Goal: Transaction & Acquisition: Purchase product/service

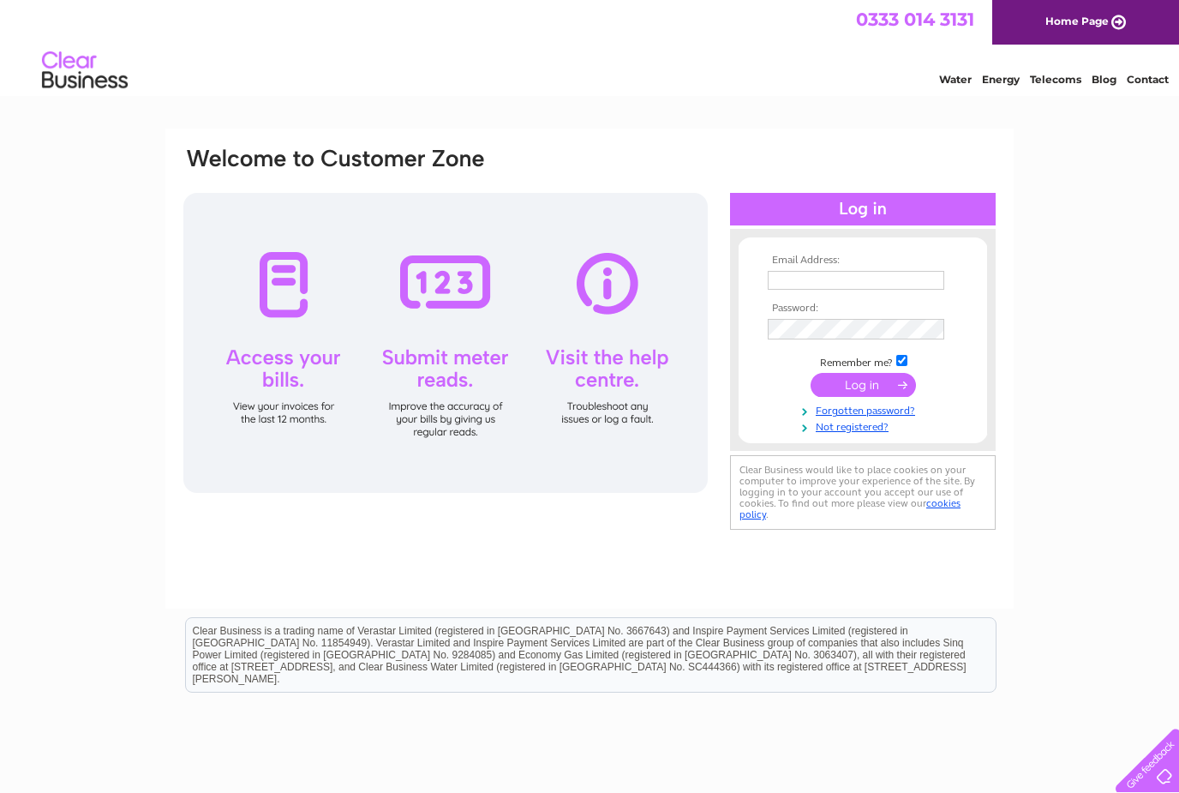
click at [843, 278] on input "text" at bounding box center [856, 280] width 177 height 19
click at [813, 280] on input "text" at bounding box center [857, 281] width 178 height 21
type input "[EMAIL_ADDRESS][DOMAIN_NAME]"
click at [863, 389] on input "submit" at bounding box center [863, 387] width 105 height 24
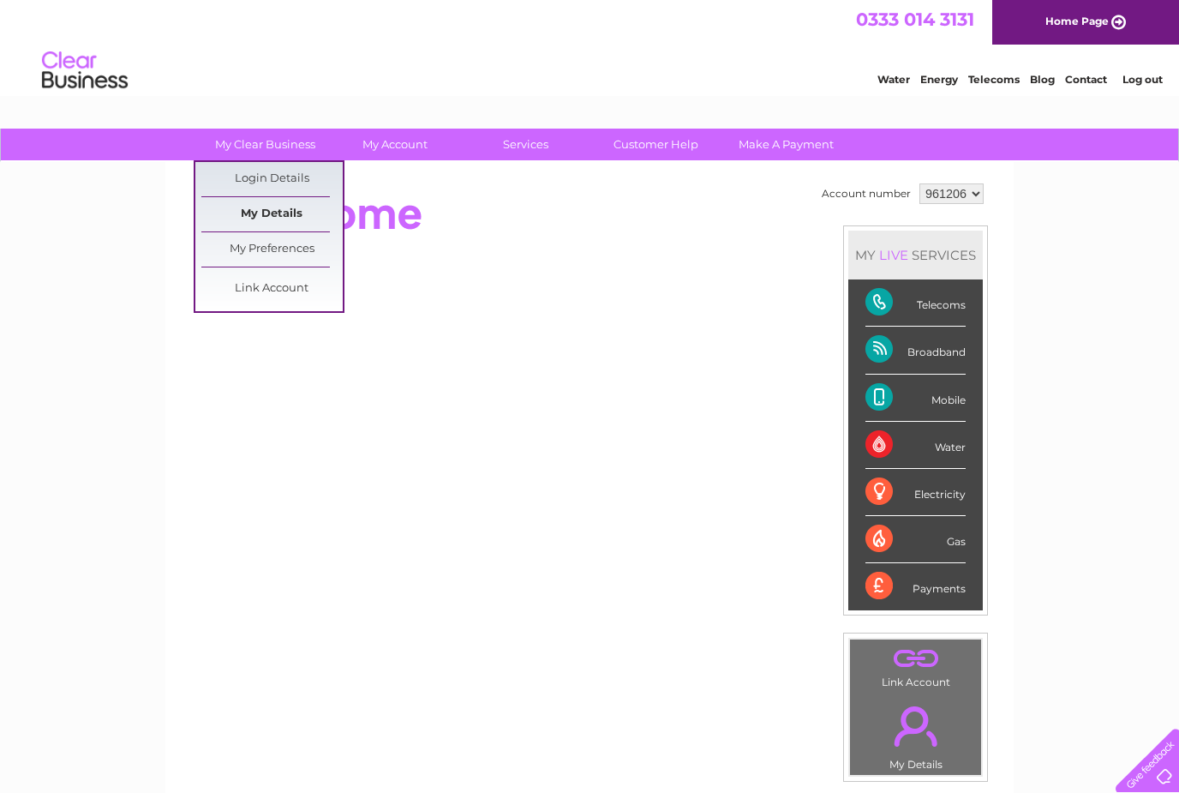
click at [286, 201] on link "My Details" at bounding box center [271, 214] width 141 height 34
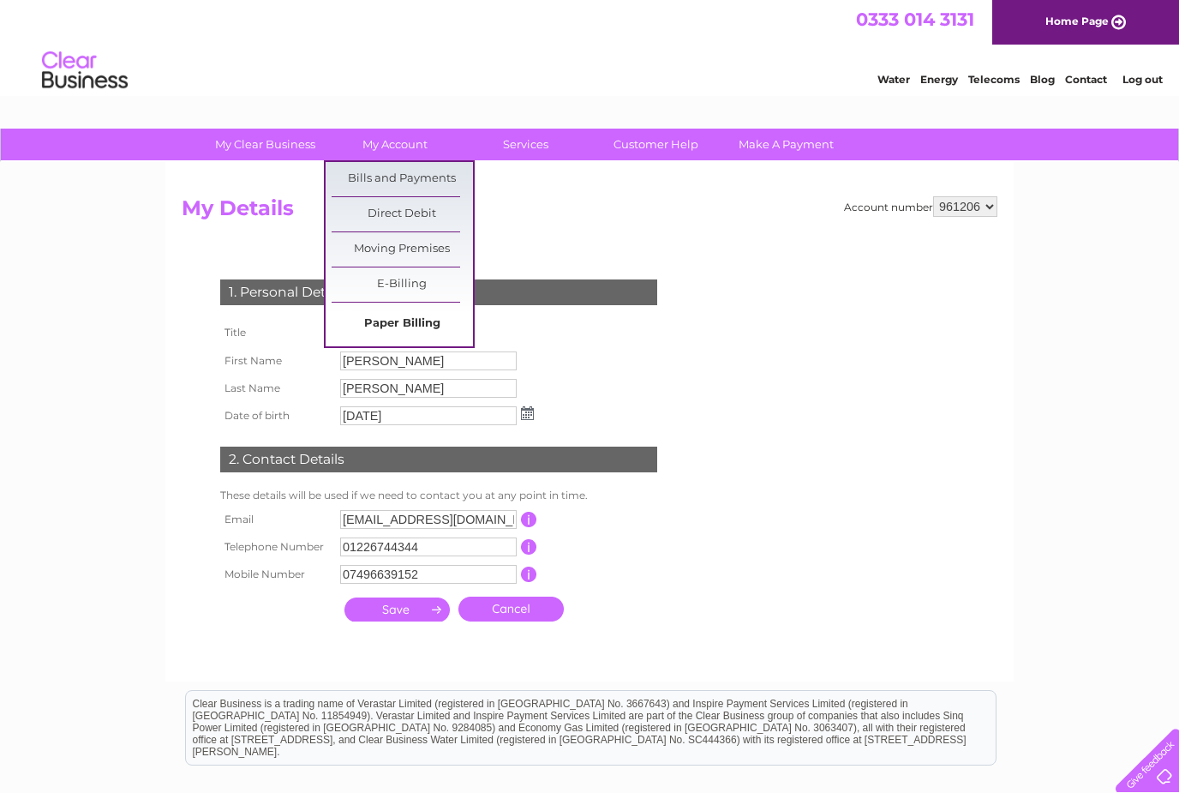
click at [386, 326] on link "Paper Billing" at bounding box center [402, 324] width 141 height 34
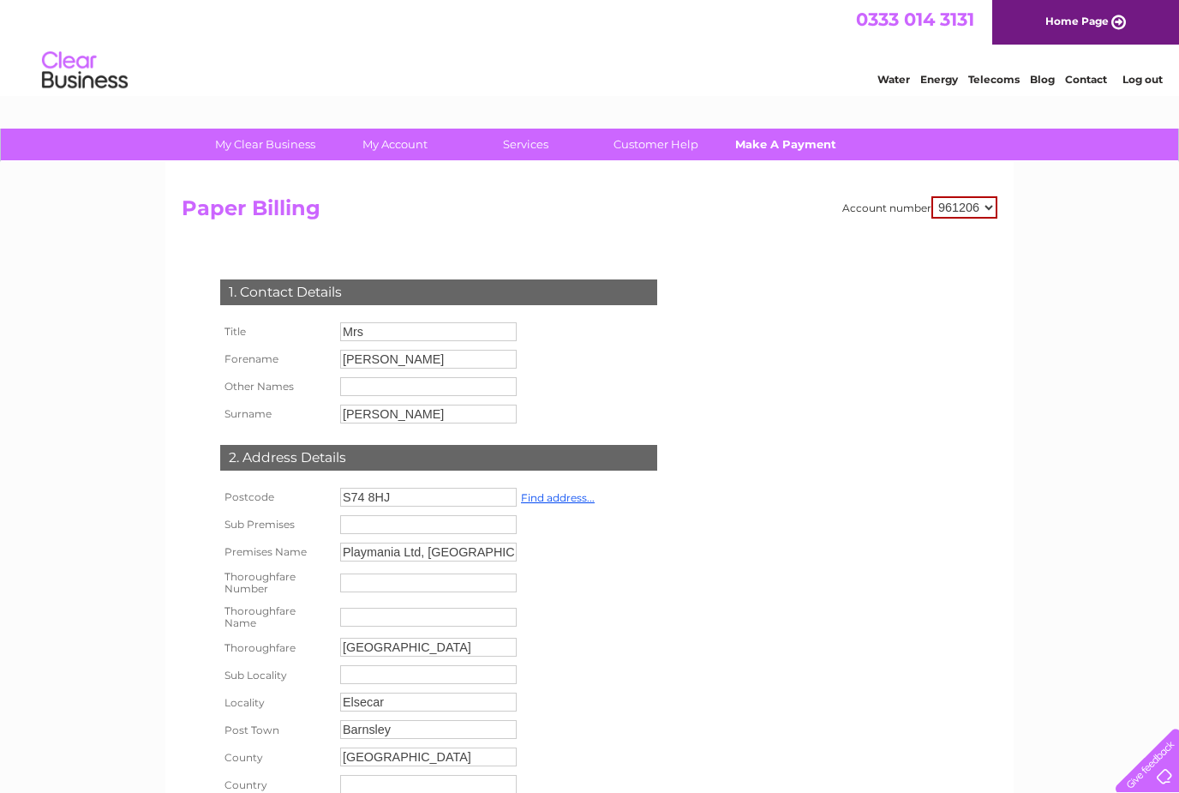
click at [777, 141] on link "Make A Payment" at bounding box center [786, 145] width 141 height 32
click at [270, 131] on link "My Clear Business" at bounding box center [265, 145] width 141 height 32
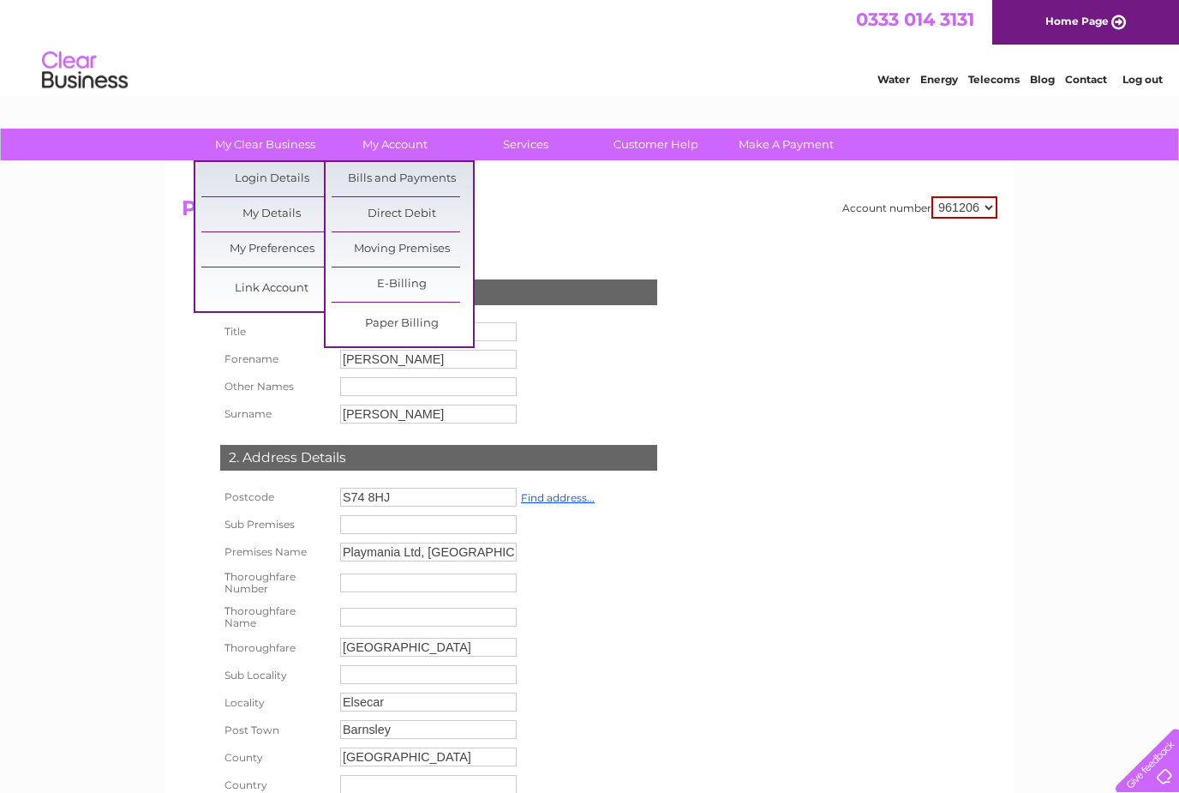
click at [1084, 16] on link "Home Page" at bounding box center [1085, 22] width 187 height 45
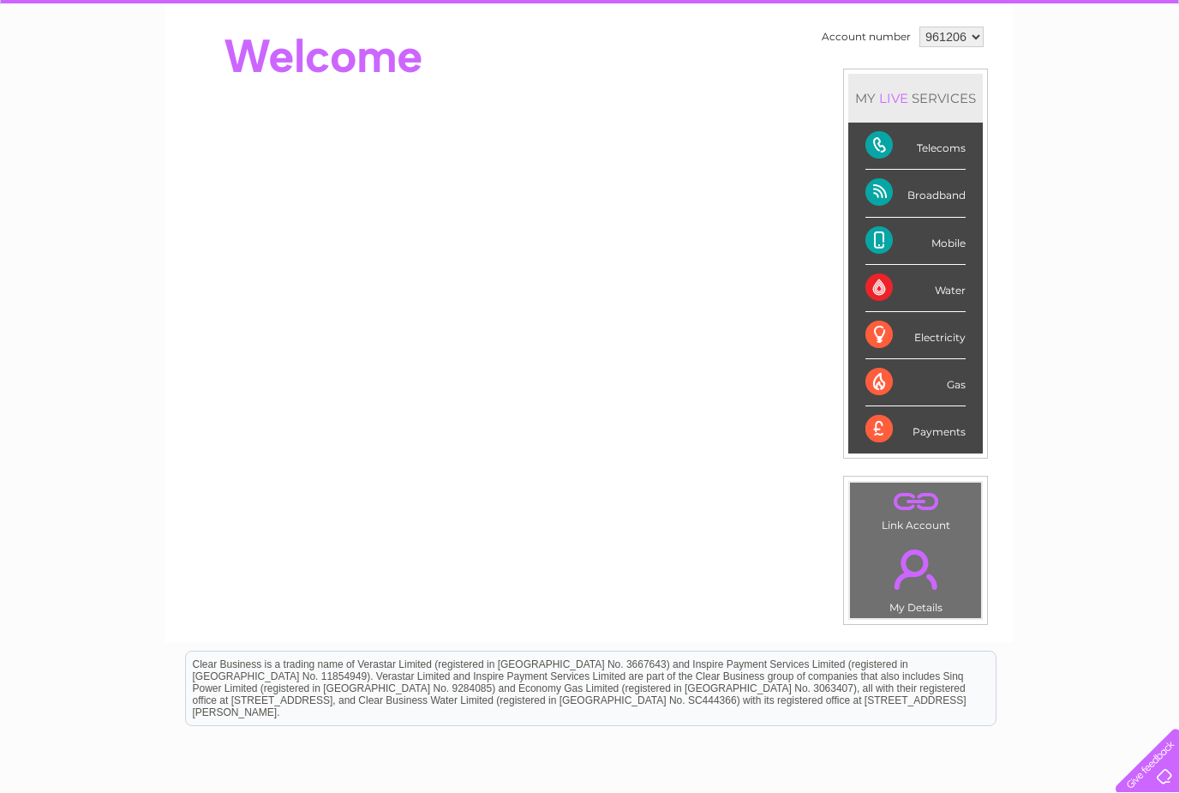
scroll to position [152, 0]
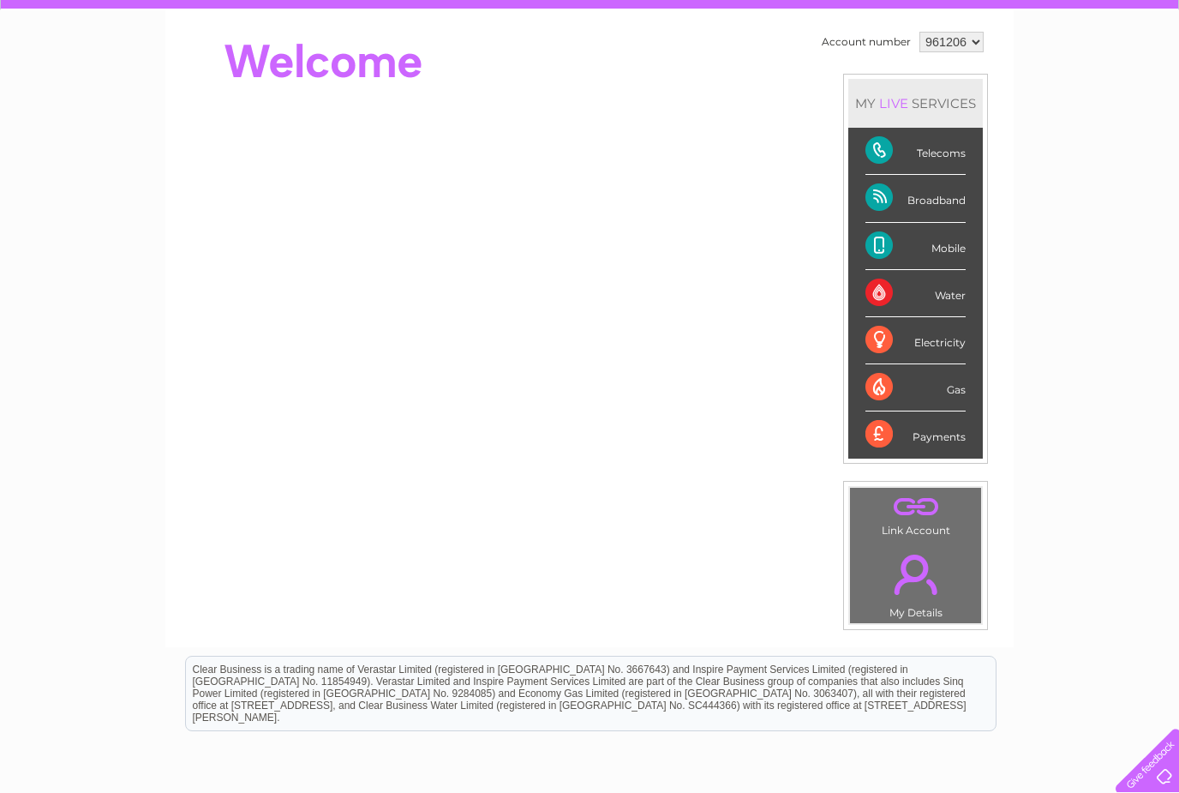
click at [948, 438] on div "Payments" at bounding box center [916, 434] width 100 height 46
click at [948, 446] on div "Payments" at bounding box center [916, 434] width 100 height 46
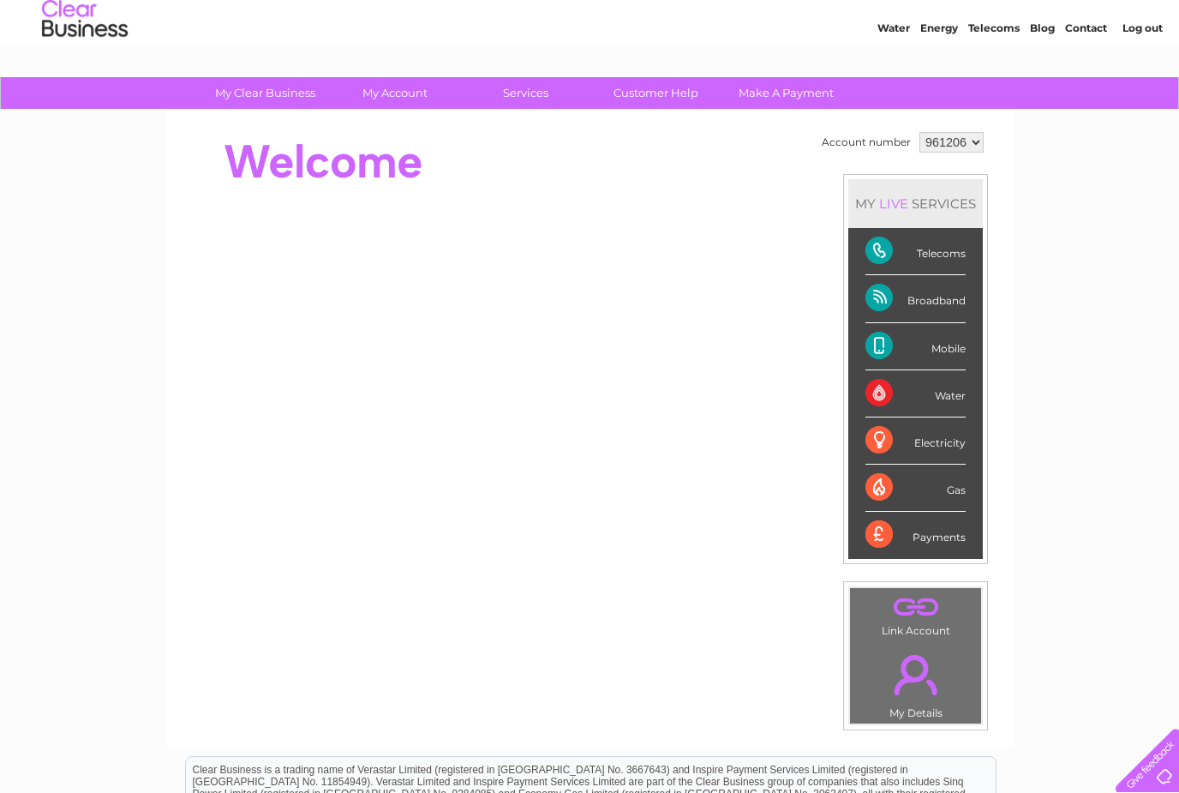
scroll to position [0, 0]
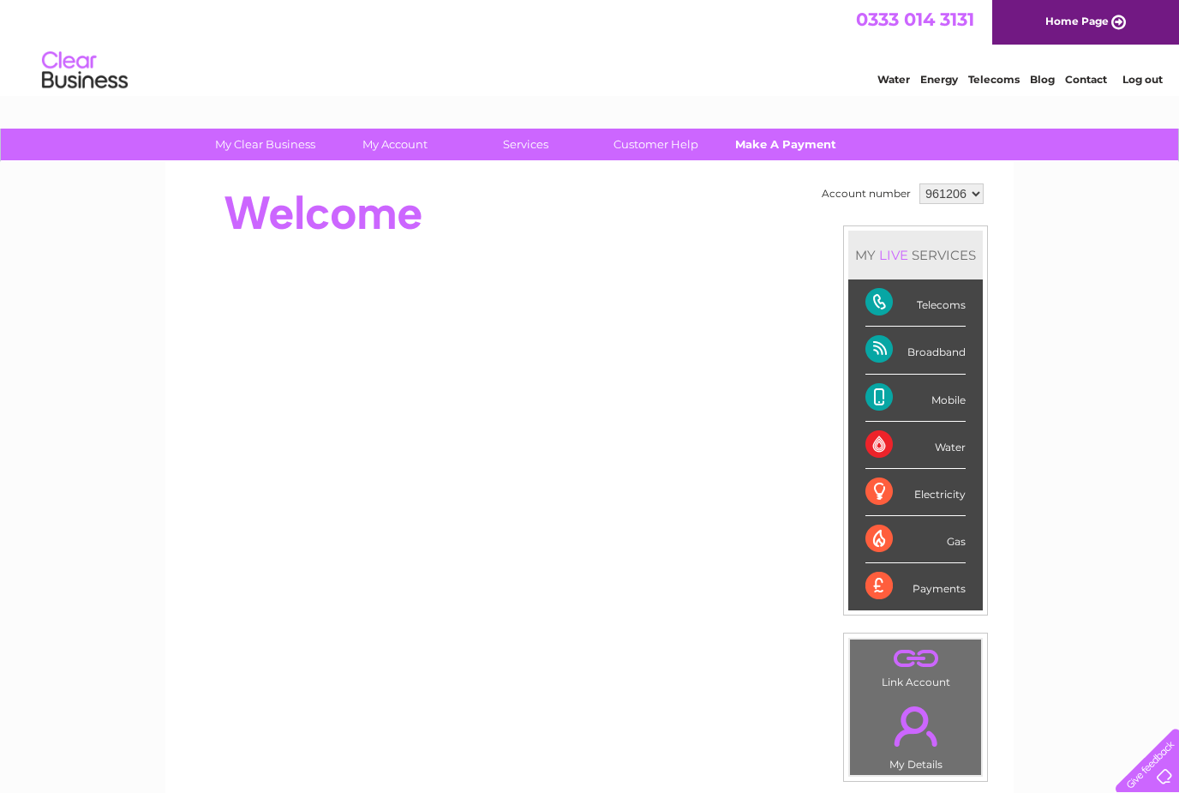
click at [783, 141] on link "Make A Payment" at bounding box center [786, 145] width 141 height 32
click at [947, 587] on div "Payments" at bounding box center [916, 586] width 100 height 46
click at [872, 581] on div "Payments" at bounding box center [916, 586] width 100 height 46
